Goal: Information Seeking & Learning: Learn about a topic

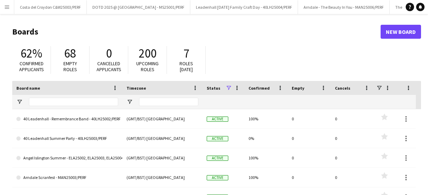
click at [9, 6] on app-icon "Menu" at bounding box center [7, 7] width 6 height 6
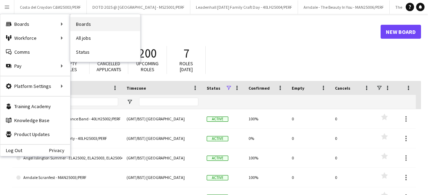
click at [89, 23] on link "Boards" at bounding box center [105, 24] width 70 height 14
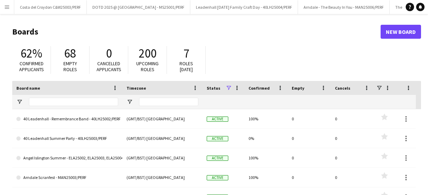
click at [11, 7] on button "Menu" at bounding box center [7, 7] width 14 height 14
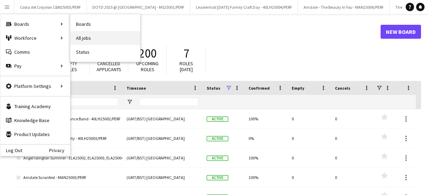
click at [83, 37] on link "All jobs" at bounding box center [105, 38] width 70 height 14
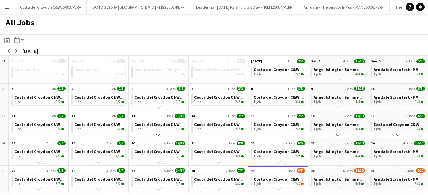
click at [7, 5] on app-icon "Menu" at bounding box center [7, 7] width 6 height 6
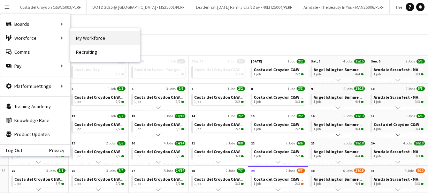
click at [88, 40] on link "My Workforce" at bounding box center [105, 38] width 70 height 14
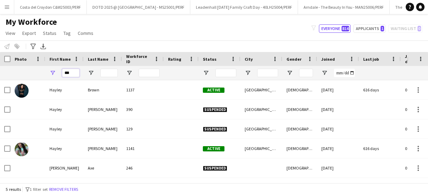
click at [72, 73] on input "***" at bounding box center [70, 73] width 17 height 8
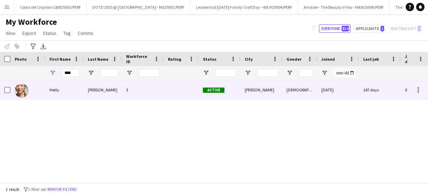
click at [45, 84] on div "Hetty" at bounding box center [64, 89] width 38 height 19
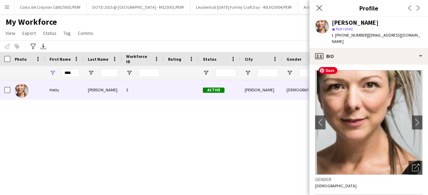
scroll to position [503, 0]
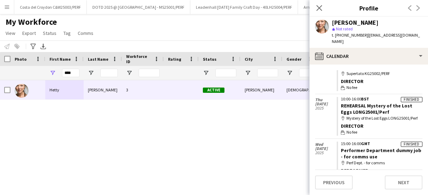
scroll to position [72, 0]
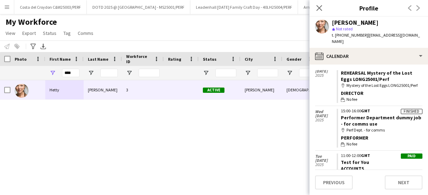
click at [339, 190] on app-calendar-tab "calendar-full Select date [DATE] Finished 08:50-15:50 BST Supertato at [GEOGRAP…" at bounding box center [368, 129] width 118 height 130
click at [340, 185] on button "Previous" at bounding box center [334, 182] width 38 height 14
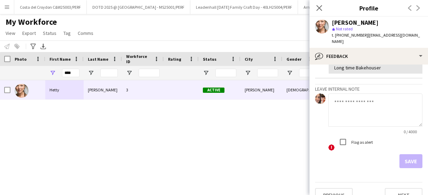
scroll to position [56, 0]
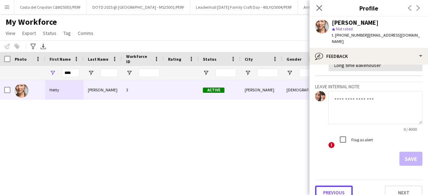
click at [340, 185] on button "Previous" at bounding box center [334, 192] width 38 height 14
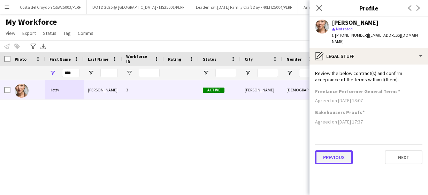
click at [339, 152] on button "Previous" at bounding box center [334, 157] width 38 height 14
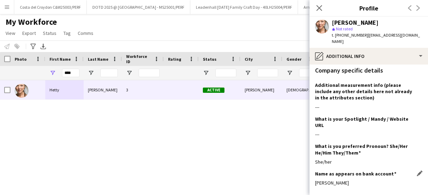
scroll to position [89, 0]
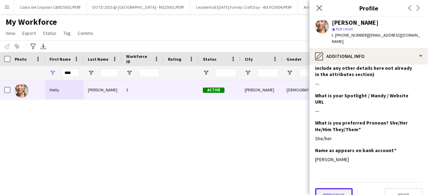
click at [335, 188] on button "Previous" at bounding box center [334, 195] width 38 height 14
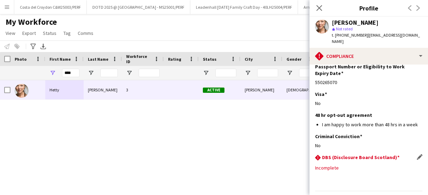
scroll to position [191, 0]
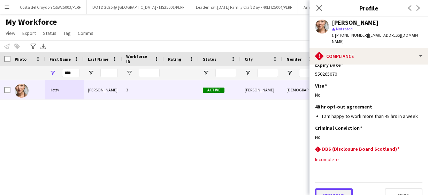
click at [335, 188] on button "Previous" at bounding box center [334, 195] width 38 height 14
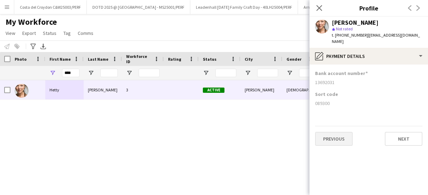
scroll to position [0, 0]
drag, startPoint x: 74, startPoint y: 72, endPoint x: 44, endPoint y: 72, distance: 29.6
click at [44, 72] on div "****" at bounding box center [395, 73] width 790 height 14
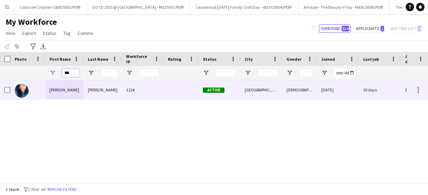
type input "***"
click at [55, 93] on div "[PERSON_NAME]" at bounding box center [64, 89] width 38 height 19
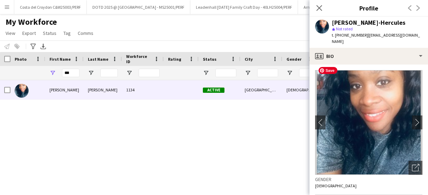
scroll to position [542, 0]
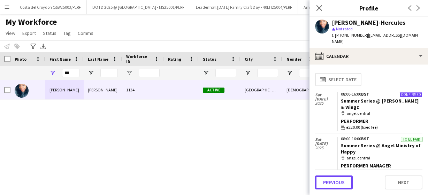
click at [335, 183] on button "Previous" at bounding box center [334, 182] width 38 height 14
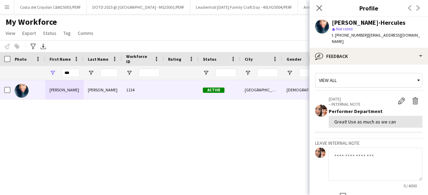
scroll to position [60, 0]
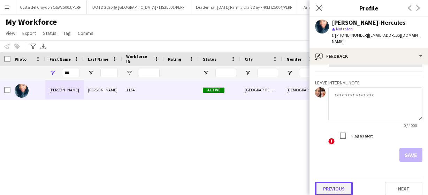
click at [331, 185] on button "Previous" at bounding box center [334, 188] width 38 height 14
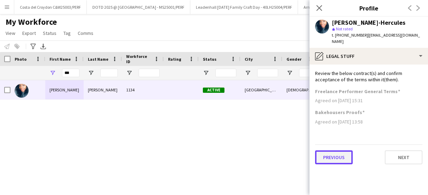
click at [344, 154] on button "Previous" at bounding box center [334, 157] width 38 height 14
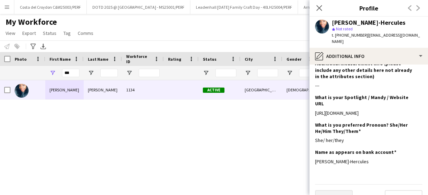
scroll to position [133, 0]
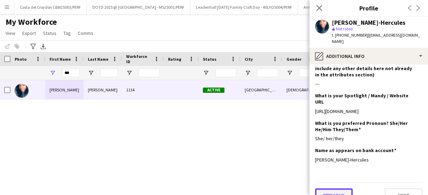
click at [334, 188] on button "Previous" at bounding box center [334, 195] width 38 height 14
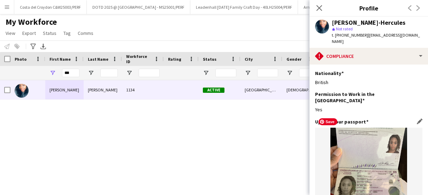
scroll to position [191, 0]
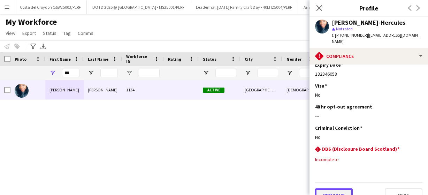
click at [337, 188] on button "Previous" at bounding box center [334, 195] width 38 height 14
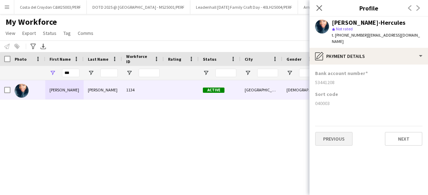
scroll to position [0, 0]
click at [337, 132] on button "Previous" at bounding box center [334, 139] width 38 height 14
